Goal: Task Accomplishment & Management: Manage account settings

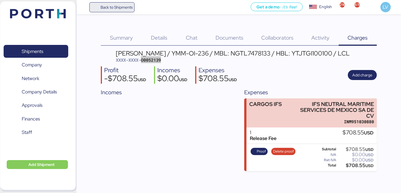
click at [123, 8] on span "Back to Shipments" at bounding box center [117, 7] width 32 height 7
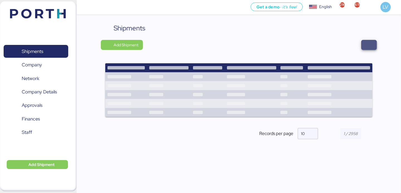
click at [373, 44] on span "button" at bounding box center [369, 45] width 16 height 10
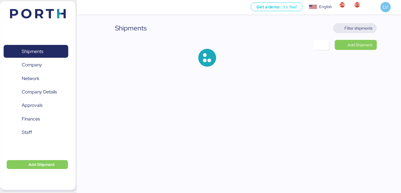
click at [362, 33] on span "Filter shipments" at bounding box center [355, 28] width 44 height 10
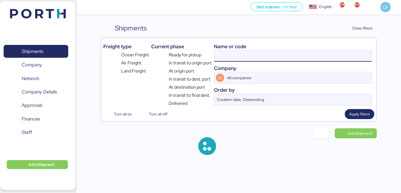
click at [322, 60] on input at bounding box center [293, 55] width 158 height 11
paste input "SSZ1660577"
type input "SSZ1660577"
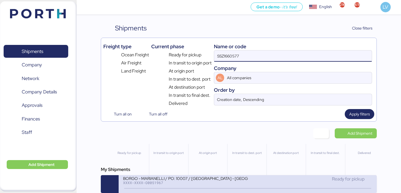
click at [199, 184] on div "XXXX-XXXX-O0051967" at bounding box center [185, 182] width 124 height 4
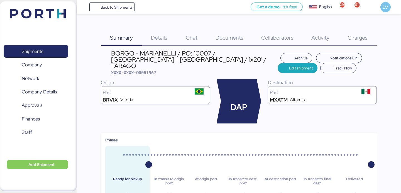
click at [357, 33] on div "Charges 0" at bounding box center [358, 34] width 38 height 23
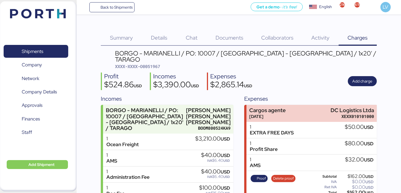
click at [124, 37] on span "Summary" at bounding box center [121, 37] width 23 height 7
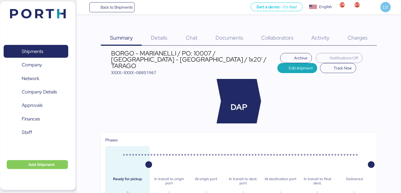
click at [358, 30] on div "Charges 0" at bounding box center [358, 34] width 38 height 23
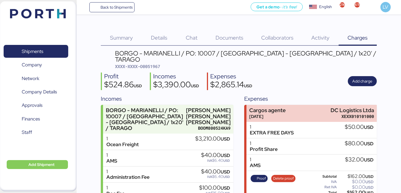
click at [151, 56] on div "BORGO - MARIANELLI / PO: 10007 / [GEOGRAPHIC_DATA] - [GEOGRAPHIC_DATA] / 1x20' …" at bounding box center [246, 56] width 262 height 13
click at [151, 63] on span "XXXX-XXXX-O0051967" at bounding box center [137, 66] width 45 height 6
copy span "O0051967"
click at [235, 40] on span "Documents" at bounding box center [229, 37] width 28 height 7
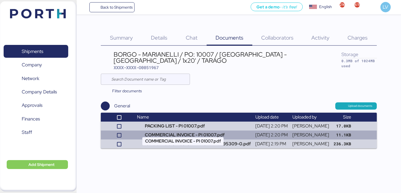
click at [189, 131] on td "COMMERCIAL INVOICE - PI 01007.pdf" at bounding box center [194, 134] width 118 height 9
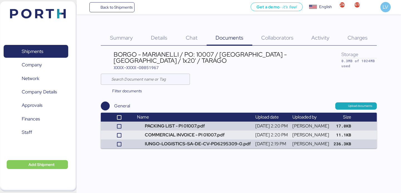
click at [168, 27] on div "Details 0" at bounding box center [159, 34] width 35 height 23
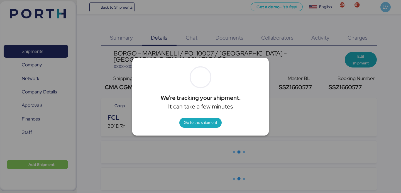
click at [348, 59] on div at bounding box center [200, 96] width 401 height 193
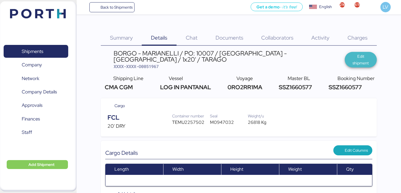
click at [355, 60] on span "Edit shipment" at bounding box center [360, 59] width 23 height 13
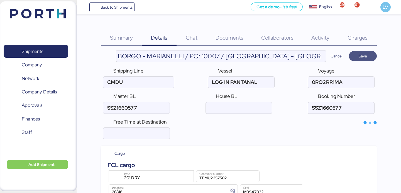
type input "CMA CGM"
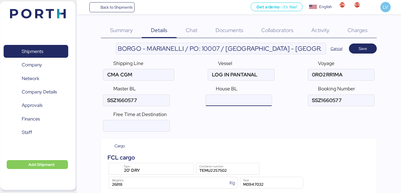
click at [224, 98] on input "ocean" at bounding box center [239, 100] width 66 height 11
paste input "311VIX54918"
type input "311VIX54918"
click at [142, 127] on input "number" at bounding box center [136, 125] width 66 height 11
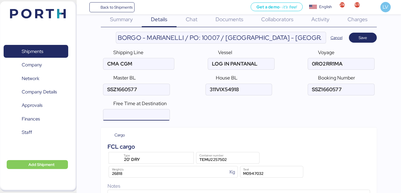
scroll to position [0, 0]
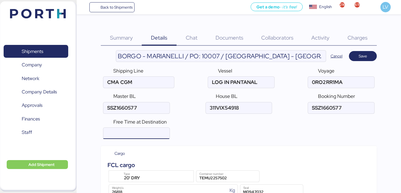
click at [364, 56] on span "Save" at bounding box center [363, 56] width 8 height 7
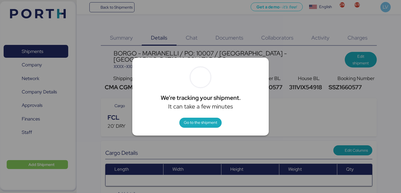
click at [205, 114] on div "We’re tracking your shipment. It can take a few minutes Go to the shipment" at bounding box center [200, 97] width 136 height 78
click at [205, 122] on span "Go to the shipment" at bounding box center [200, 122] width 33 height 7
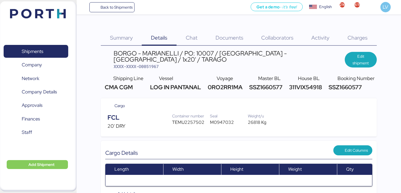
click at [347, 33] on div "Charges 0" at bounding box center [358, 34] width 38 height 23
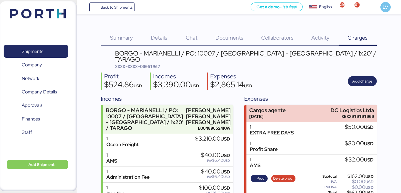
click at [158, 63] on span "XXXX-XXXX-O0051967" at bounding box center [137, 66] width 45 height 6
copy span "O0051967"
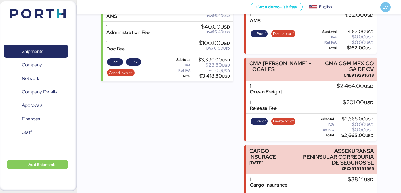
scroll to position [149, 0]
